Goal: Transaction & Acquisition: Purchase product/service

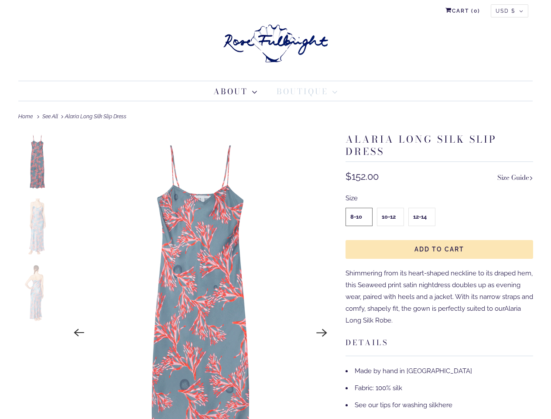
click at [307, 91] on link "Boutique" at bounding box center [307, 92] width 61 height 12
click at [79, 333] on icon "Previous" at bounding box center [79, 333] width 10 height 8
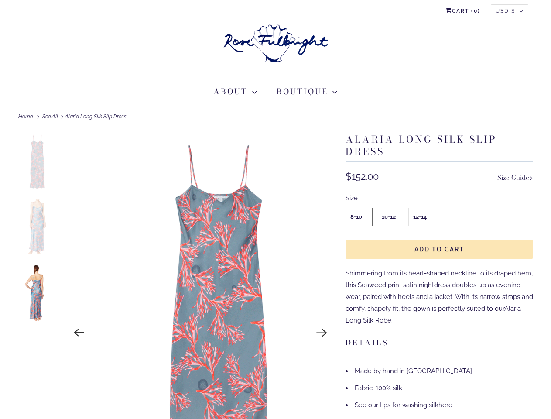
click at [322, 333] on icon "Next" at bounding box center [322, 333] width 10 height 8
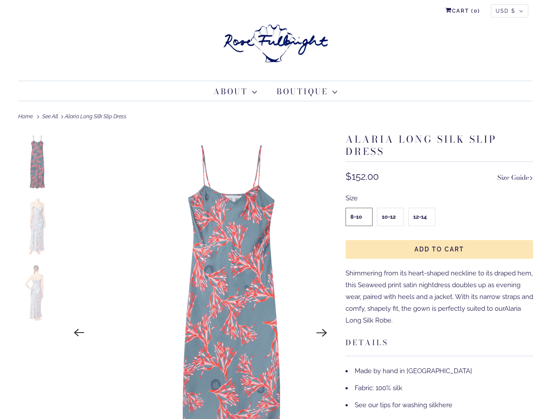
click at [38, 164] on img at bounding box center [37, 161] width 38 height 57
click at [38, 229] on img at bounding box center [37, 227] width 38 height 57
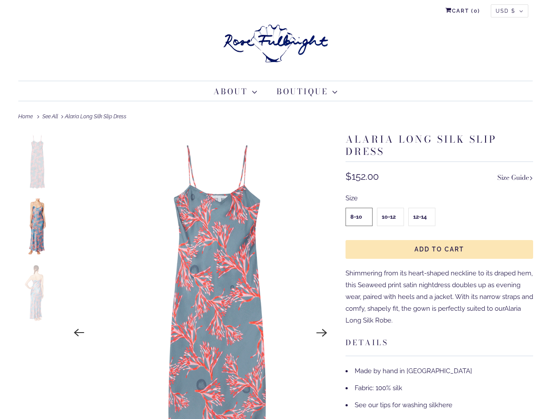
click at [38, 295] on img at bounding box center [37, 292] width 38 height 57
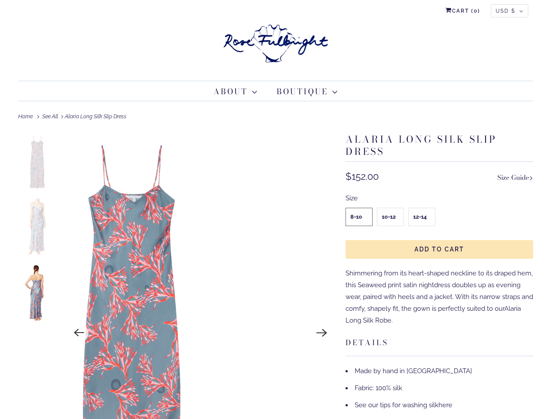
click at [440, 224] on div "Size 8-10 10-12 12-14" at bounding box center [440, 208] width 188 height 39
